Goal: Leave review/rating

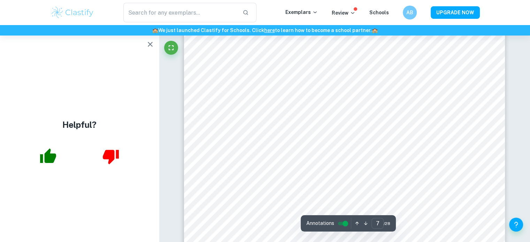
scroll to position [3000, 0]
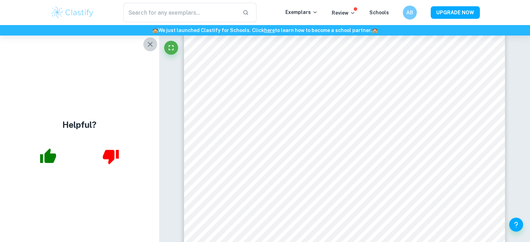
click at [146, 43] on icon "button" at bounding box center [150, 44] width 8 height 8
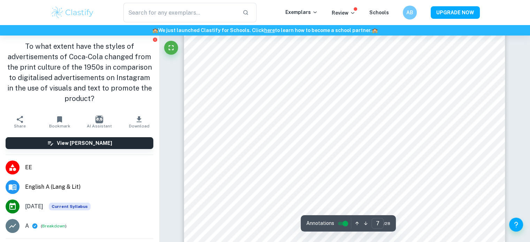
scroll to position [2930, 0]
type input "6"
